Goal: Navigation & Orientation: Find specific page/section

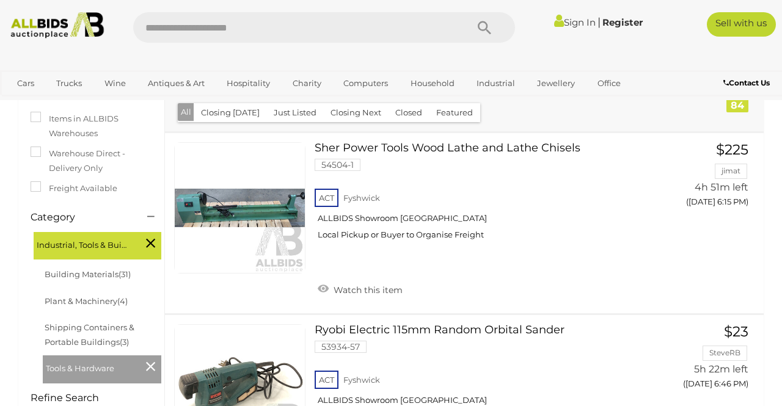
scroll to position [197, 0]
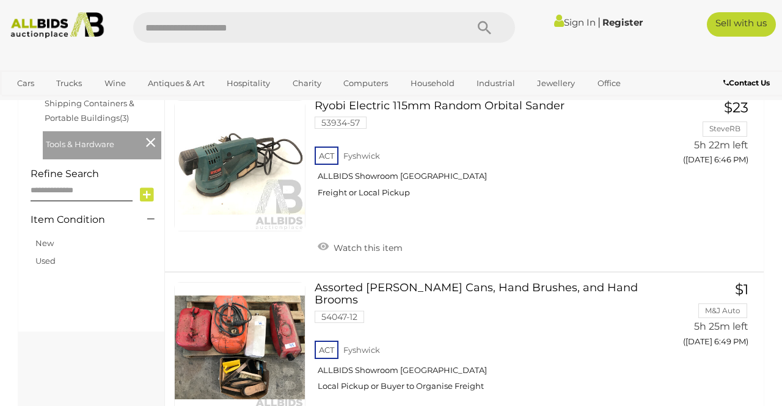
click at [639, 401] on div "ACT Fyshwick ALLBIDS Showroom Fyshwick Local Pickup or Buyer to Organise Freight" at bounding box center [484, 369] width 340 height 63
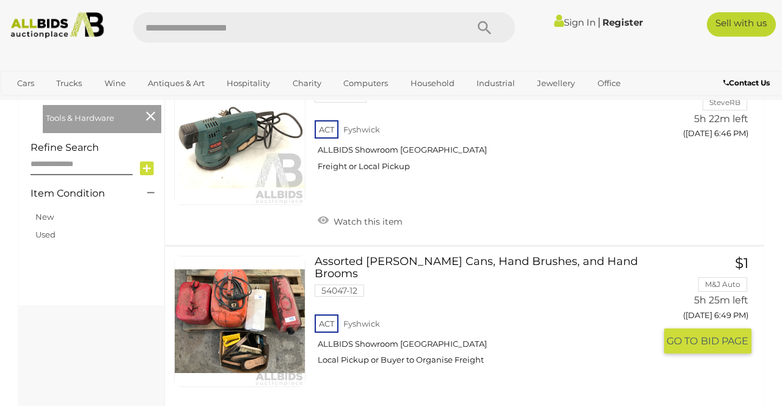
scroll to position [466, 0]
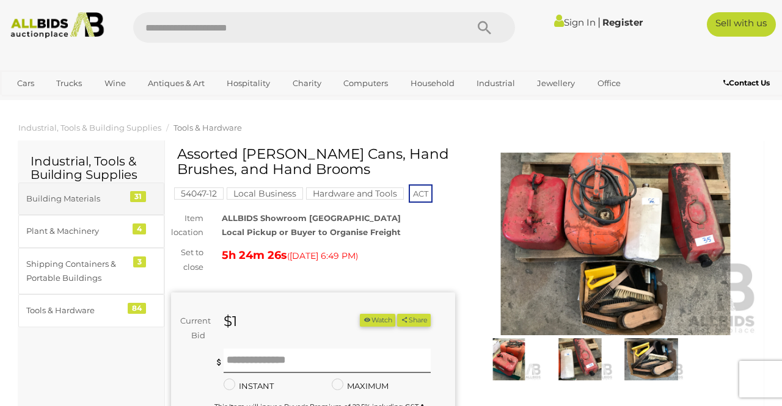
click at [72, 200] on div "Building Materials" at bounding box center [76, 199] width 101 height 14
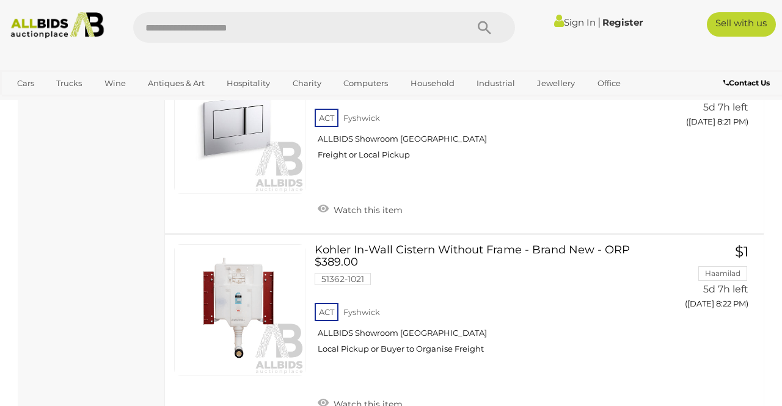
scroll to position [2697, 0]
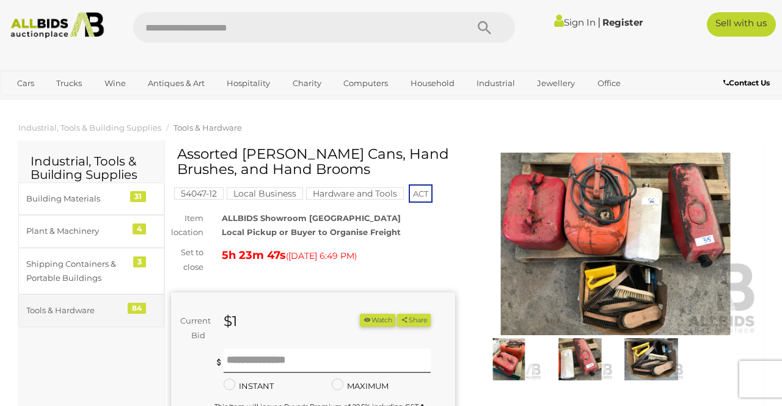
click at [70, 305] on div "Tools & Hardware" at bounding box center [76, 311] width 101 height 14
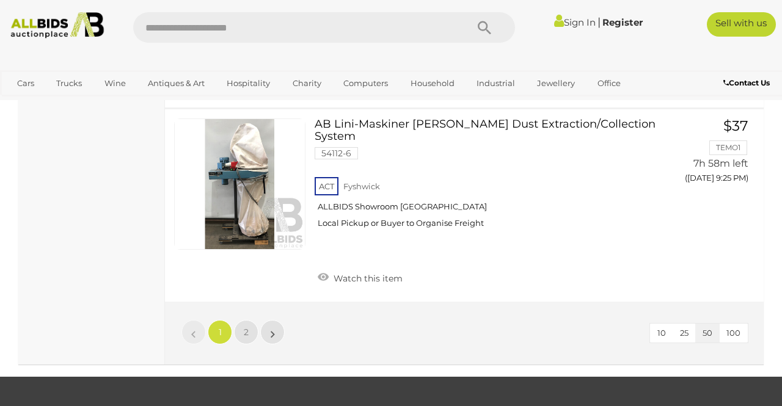
scroll to position [9172, 0]
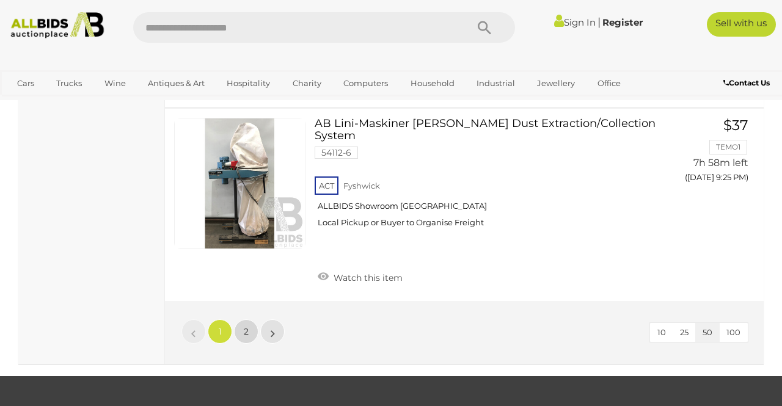
click at [248, 326] on span "2" at bounding box center [246, 331] width 5 height 11
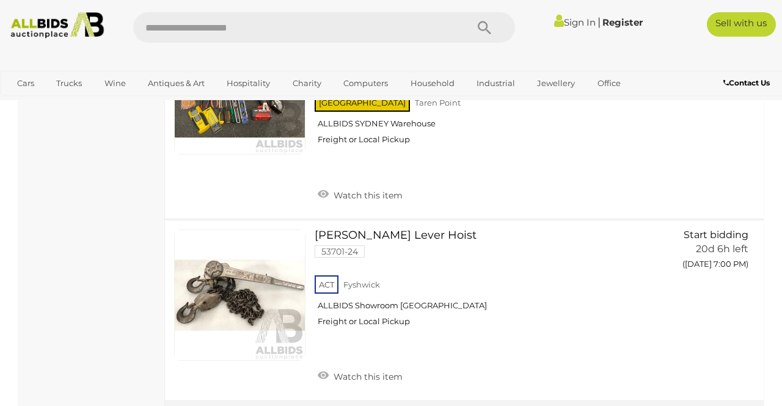
scroll to position [6416, 0]
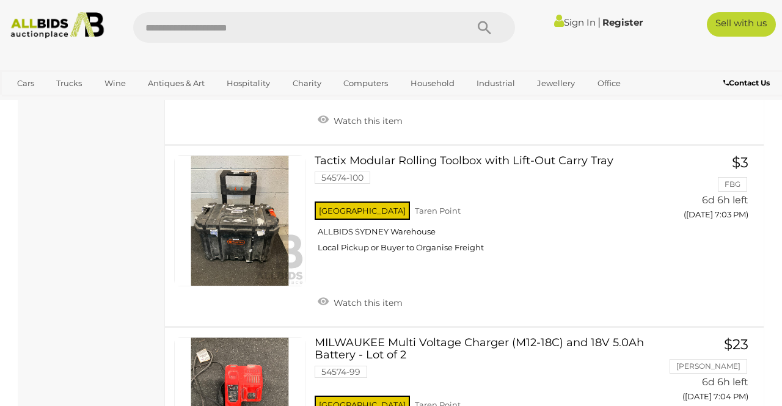
scroll to position [205, 0]
